Goal: Information Seeking & Learning: Understand process/instructions

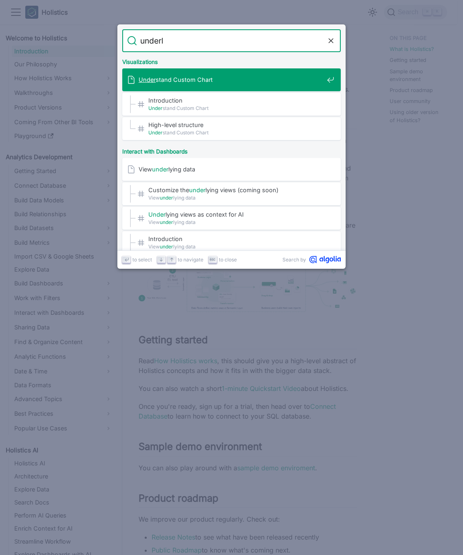
type input "underly"
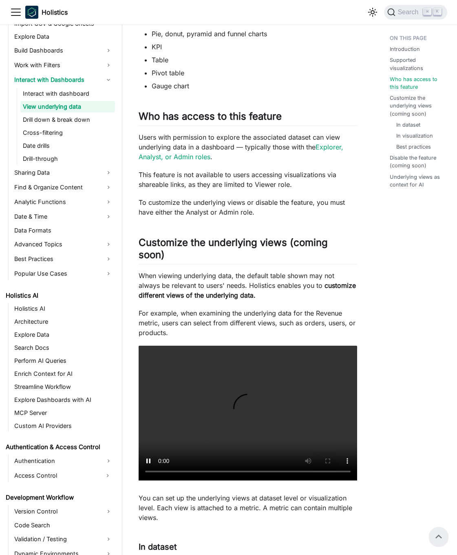
scroll to position [395, 0]
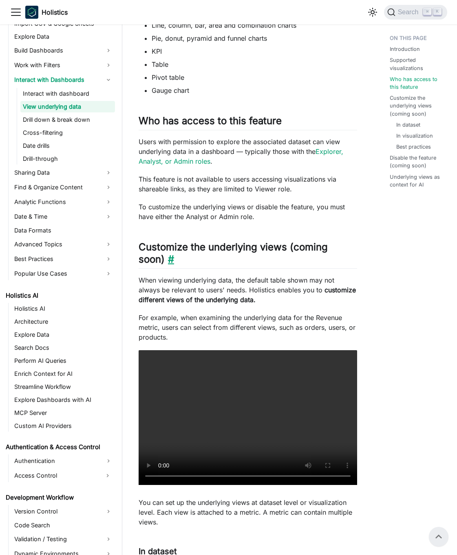
click at [171, 259] on link "​" at bounding box center [169, 259] width 9 height 12
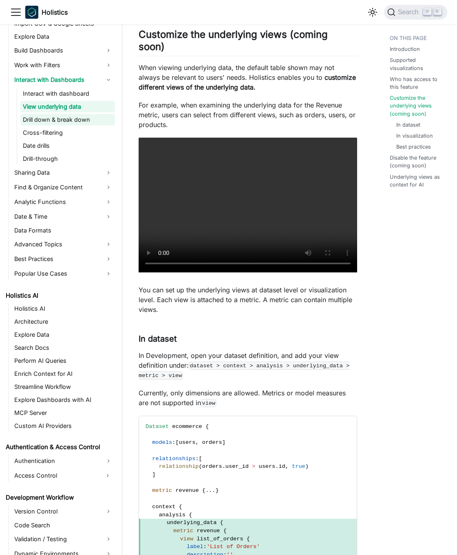
click at [60, 119] on link "Drill down & break down" at bounding box center [67, 119] width 95 height 11
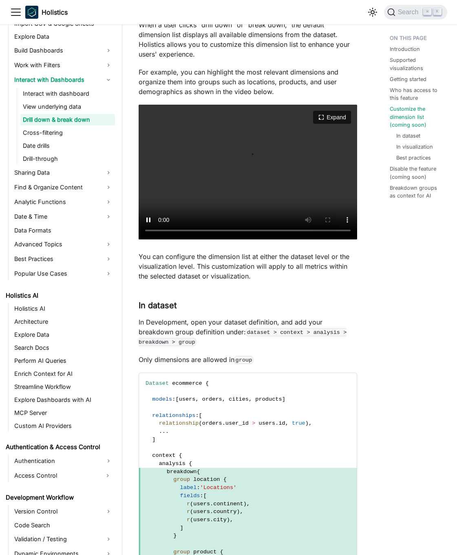
scroll to position [617, 0]
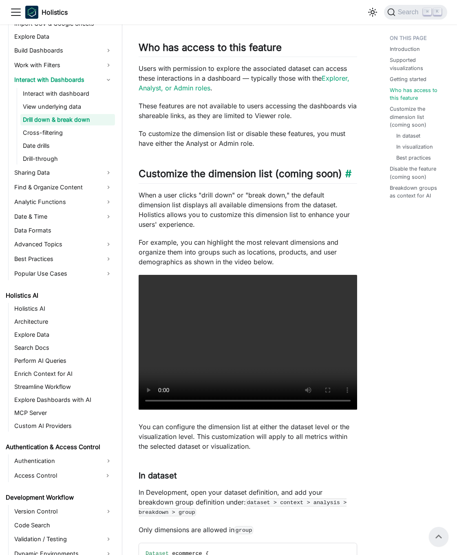
click at [209, 177] on h2 "Customize the dimension list (coming soon) ​" at bounding box center [248, 175] width 218 height 15
click at [183, 190] on p "When a user clicks "drill down" or "break down," the default dimension list dis…" at bounding box center [248, 209] width 218 height 39
